Goal: Task Accomplishment & Management: Use online tool/utility

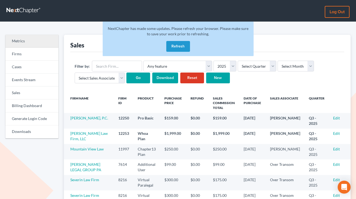
click at [21, 46] on link "Metrics" at bounding box center [31, 41] width 53 height 13
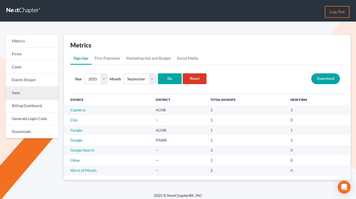
click at [50, 92] on link "Sales" at bounding box center [31, 93] width 53 height 13
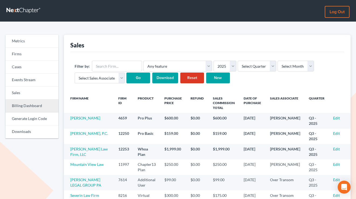
click at [30, 102] on link "Billing Dashboard" at bounding box center [31, 105] width 53 height 13
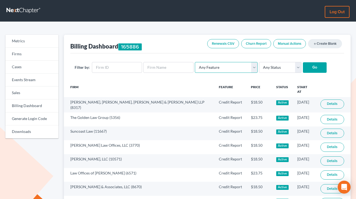
click at [203, 71] on select "Any Feature Start Plus Plan Pro Plus Plan Whoa Plan Credit Report Credit Report…" at bounding box center [226, 67] width 63 height 11
select select "pacer_notices"
click at [195, 62] on select "Any Feature Start Plus Plan Pro Plus Plan Whoa Plan Credit Report Credit Report…" at bounding box center [226, 67] width 63 height 11
click at [304, 62] on form "Filter by: Any Feature Start Plus Plan Pro Plus Plan Whoa Plan Credit Report Cr…" at bounding box center [207, 67] width 265 height 11
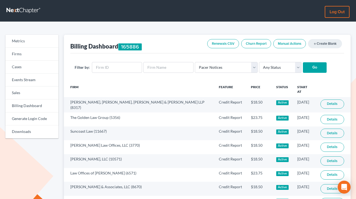
click at [304, 67] on input "Go" at bounding box center [315, 67] width 24 height 11
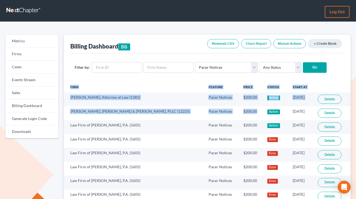
drag, startPoint x: 0, startPoint y: 0, endPoint x: 62, endPoint y: 98, distance: 115.7
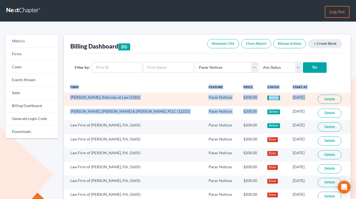
click at [239, 103] on td "$200.00" at bounding box center [251, 99] width 24 height 14
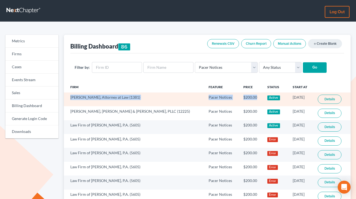
drag, startPoint x: 71, startPoint y: 97, endPoint x: 233, endPoint y: 97, distance: 162.2
click at [233, 97] on tr "Carrie Magerl, Attorney at Law (1381) Pacer Notices $200.00 Active 08/12/2025 D…" at bounding box center [207, 99] width 287 height 14
copy tr "Carrie Magerl, Attorney at Law (1381) Pacer Notices $200.00"
drag, startPoint x: 298, startPoint y: 98, endPoint x: 273, endPoint y: 96, distance: 25.1
click at [288, 96] on td "08/12/2025" at bounding box center [300, 99] width 25 height 14
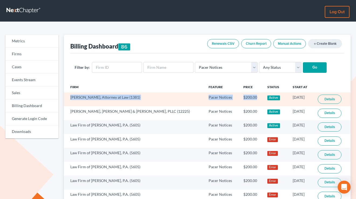
copy td "08/12/2025"
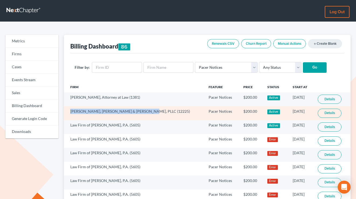
drag, startPoint x: 150, startPoint y: 112, endPoint x: 72, endPoint y: 111, distance: 77.9
click at [72, 111] on td "Kearney, McWilliams & Davis, PLLC (12225)" at bounding box center [134, 113] width 141 height 14
click at [71, 111] on td "Kearney, McWilliams & Davis, PLLC (12225)" at bounding box center [134, 113] width 141 height 14
drag, startPoint x: 71, startPoint y: 111, endPoint x: 140, endPoint y: 113, distance: 69.0
click at [140, 113] on td "Kearney, McWilliams & Davis, PLLC (12225)" at bounding box center [134, 113] width 141 height 14
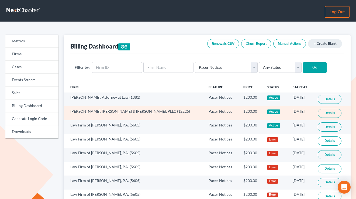
click at [119, 111] on td "Kearney, McWilliams & Davis, PLLC (12225)" at bounding box center [134, 113] width 141 height 14
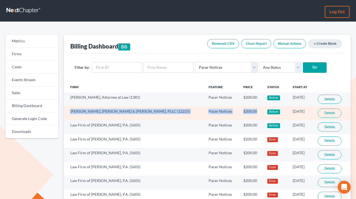
drag, startPoint x: 70, startPoint y: 110, endPoint x: 233, endPoint y: 111, distance: 163.1
click at [233, 111] on tr "Kearney, McWilliams & Davis, PLLC (12225) Pacer Notices $200.00 Active 08/04/20…" at bounding box center [207, 113] width 287 height 14
copy tr "Kearney, McWilliams & Davis, PLLC (12225) Pacer Notices $200.00"
drag, startPoint x: 297, startPoint y: 111, endPoint x: 276, endPoint y: 109, distance: 21.1
click at [288, 109] on td "08/04/2025" at bounding box center [300, 113] width 25 height 14
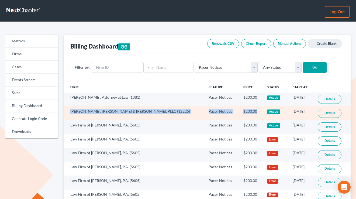
copy td "08/04/2025"
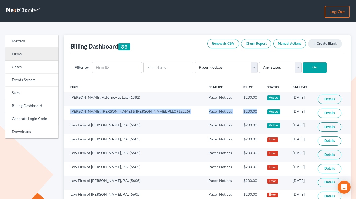
click at [12, 57] on link "Firms" at bounding box center [31, 54] width 53 height 13
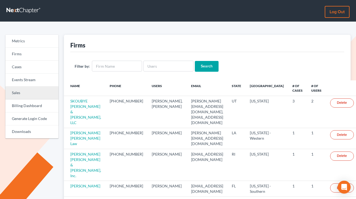
click at [28, 92] on link "Sales" at bounding box center [31, 93] width 53 height 13
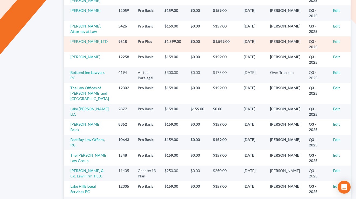
scroll to position [234, 0]
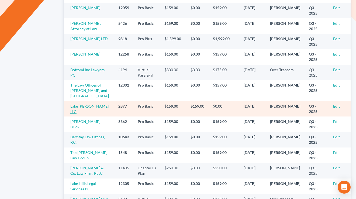
click at [89, 107] on link "Lake Munro LLC" at bounding box center [89, 109] width 38 height 10
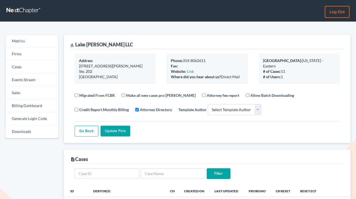
select select
click at [22, 107] on link "Billing Dashboard" at bounding box center [31, 105] width 53 height 13
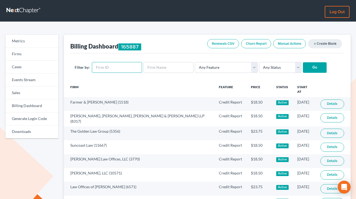
click at [114, 64] on input "text" at bounding box center [117, 67] width 50 height 11
paste input "2877"
type input "2877"
click at [303, 62] on input "Go" at bounding box center [315, 67] width 24 height 11
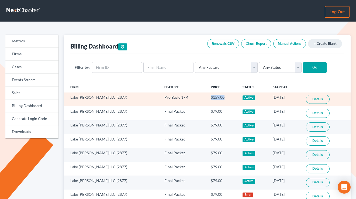
drag, startPoint x: 215, startPoint y: 96, endPoint x: 183, endPoint y: 96, distance: 32.1
click at [183, 96] on tr "Lake [PERSON_NAME] LLC (2877) Pro Basic 1 - 4 $159.00 Active [DATE] Details" at bounding box center [207, 99] width 287 height 14
click at [183, 96] on td "Pro Basic 1 - 4" at bounding box center [183, 99] width 46 height 14
